Goal: Information Seeking & Learning: Learn about a topic

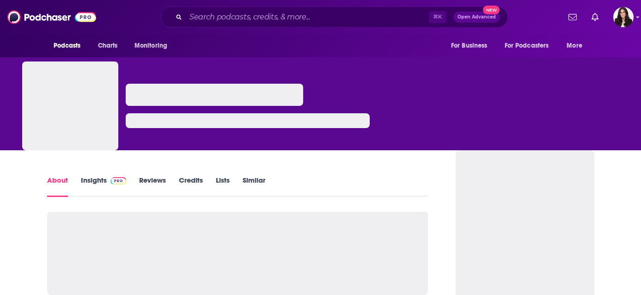
click at [98, 178] on link "Insights" at bounding box center [104, 186] width 46 height 21
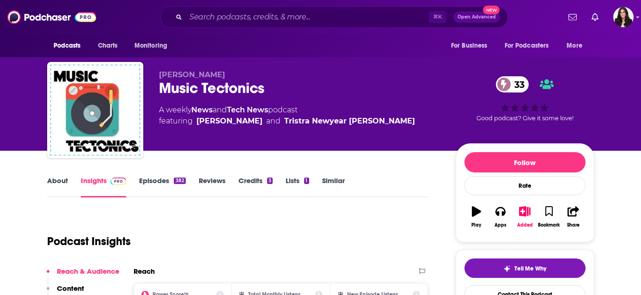
scroll to position [135, 0]
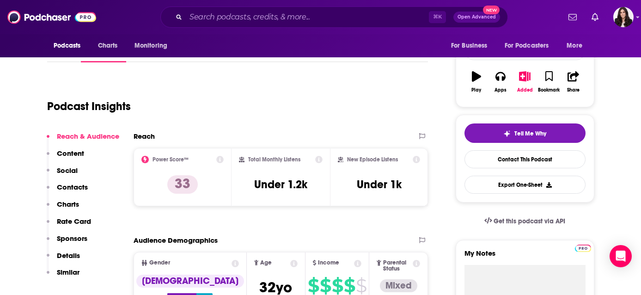
click at [230, 26] on div "⌘ K Open Advanced New" at bounding box center [334, 16] width 348 height 21
click at [230, 19] on input "Search podcasts, credits, & more..." at bounding box center [307, 17] width 243 height 15
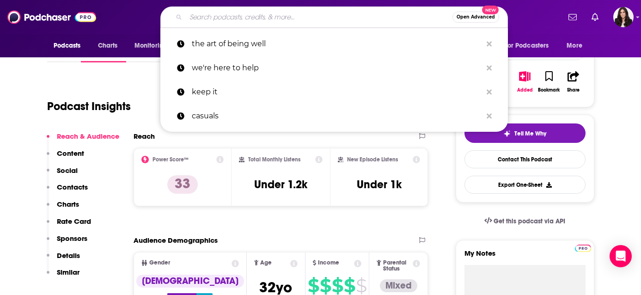
paste input "Roadcase Podcast"
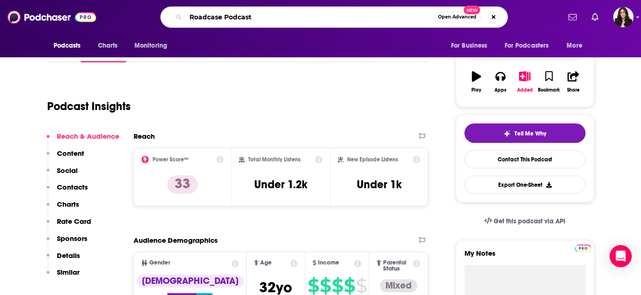
drag, startPoint x: 264, startPoint y: 14, endPoint x: 226, endPoint y: 14, distance: 37.9
click at [226, 14] on input "Roadcase Podcast" at bounding box center [310, 17] width 248 height 15
type input "Roadcase"
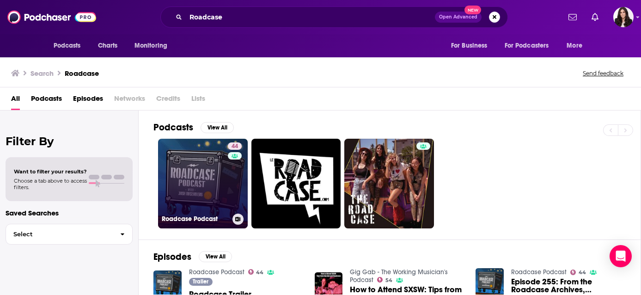
click at [209, 175] on link "44 Roadcase Podcast" at bounding box center [203, 184] width 90 height 90
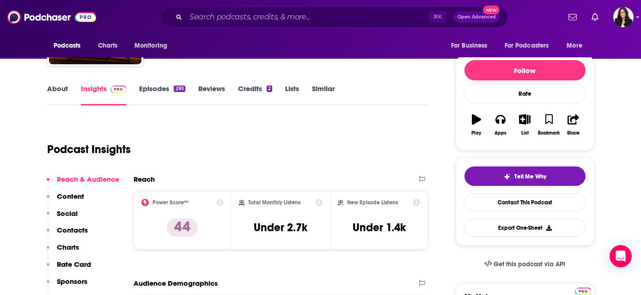
scroll to position [117, 0]
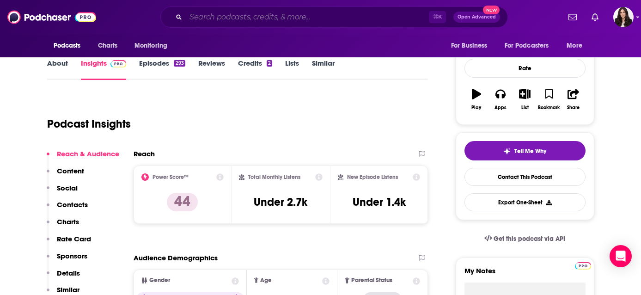
click at [281, 13] on input "Search podcasts, credits, & more..." at bounding box center [307, 17] width 243 height 15
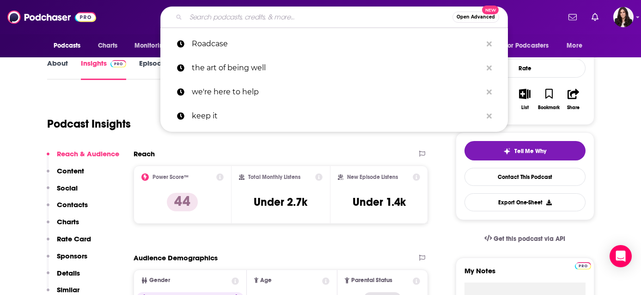
paste input "Sip with Me Podcast"
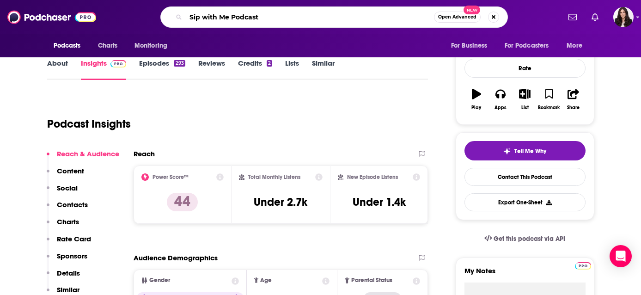
drag, startPoint x: 288, startPoint y: 18, endPoint x: 234, endPoint y: 17, distance: 54.1
click at [234, 17] on input "Sip with Me Podcast" at bounding box center [310, 17] width 248 height 15
type input "Sip with Me"
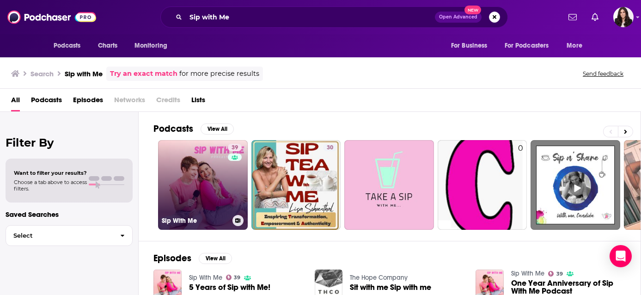
click at [194, 176] on link "39 Sip With Me" at bounding box center [203, 185] width 90 height 90
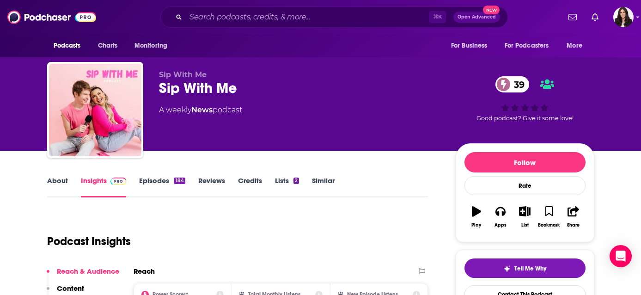
scroll to position [159, 0]
